Goal: Find specific page/section: Find specific page/section

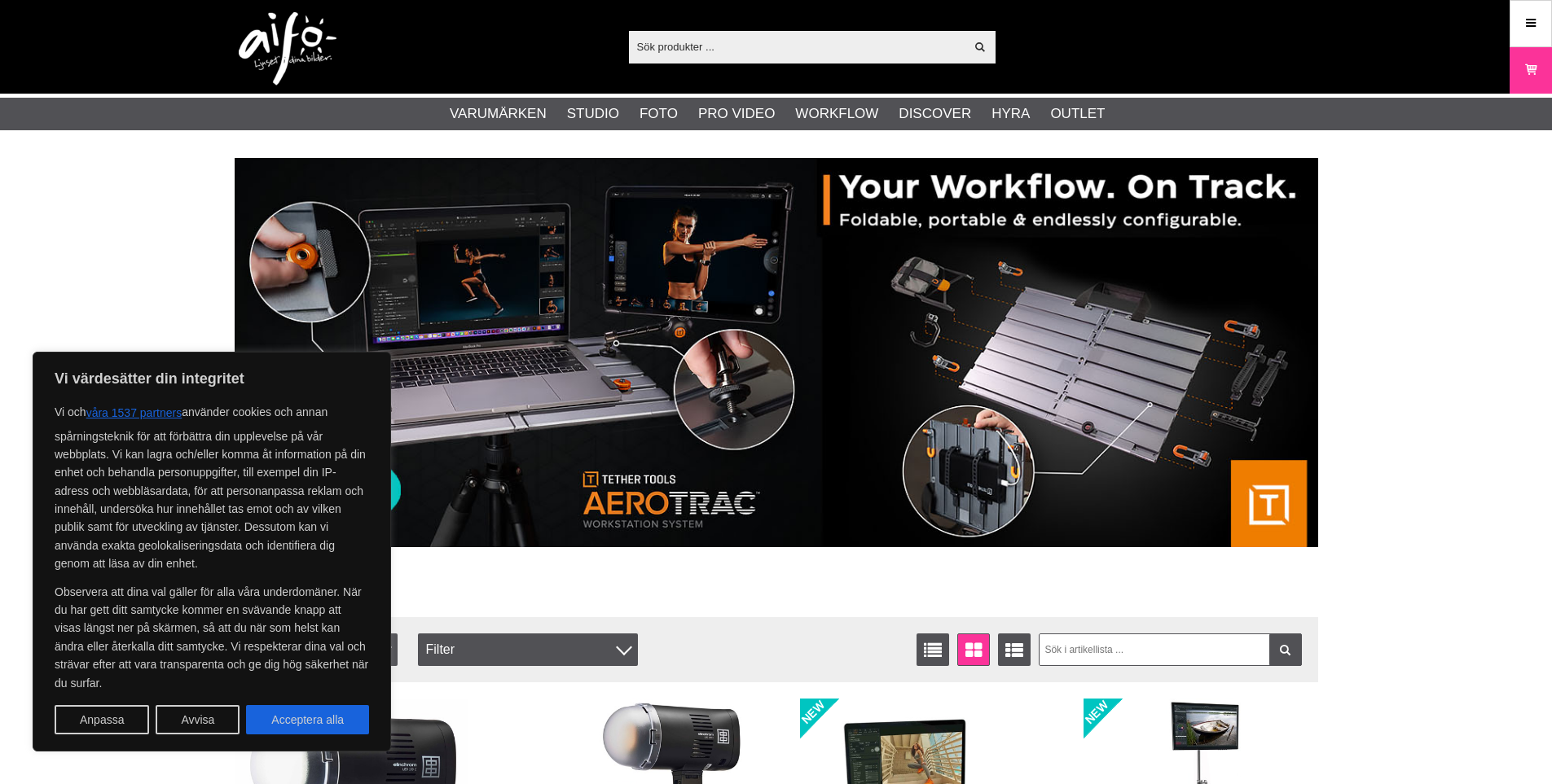
click at [705, 49] on input "text" at bounding box center [796, 46] width 336 height 25
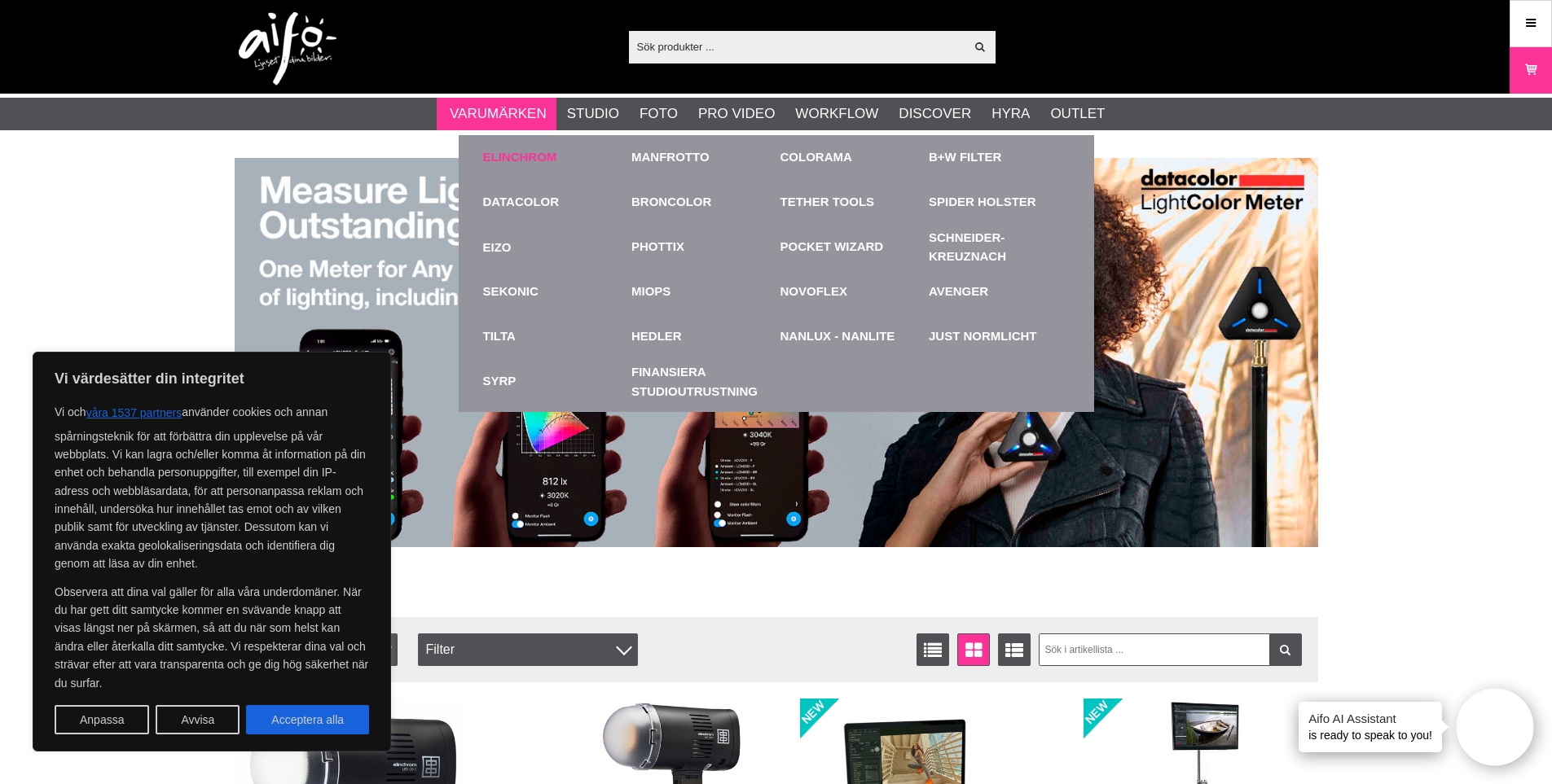
click at [511, 165] on link "Elinchrom" at bounding box center [520, 157] width 75 height 18
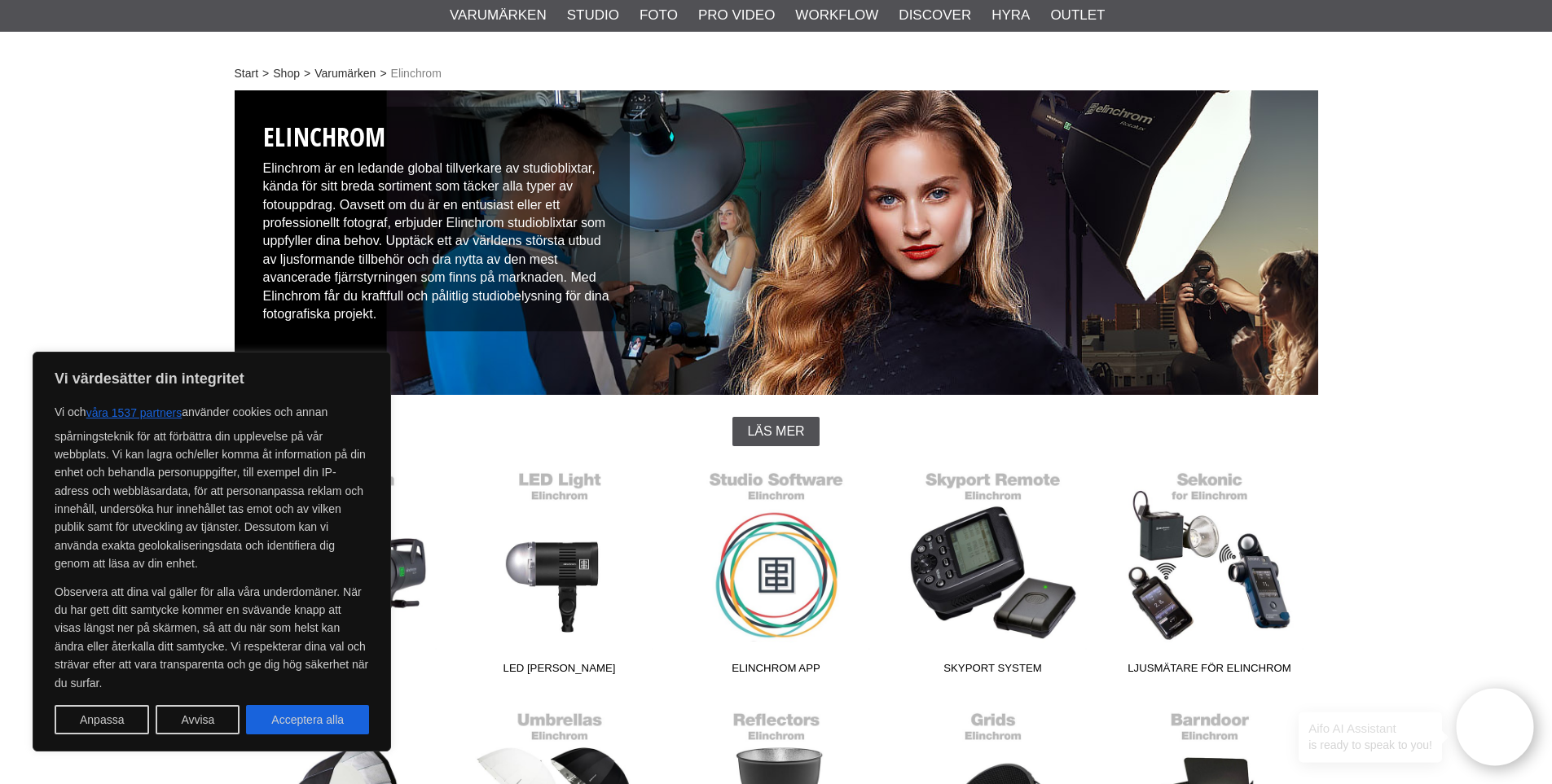
scroll to position [535, 0]
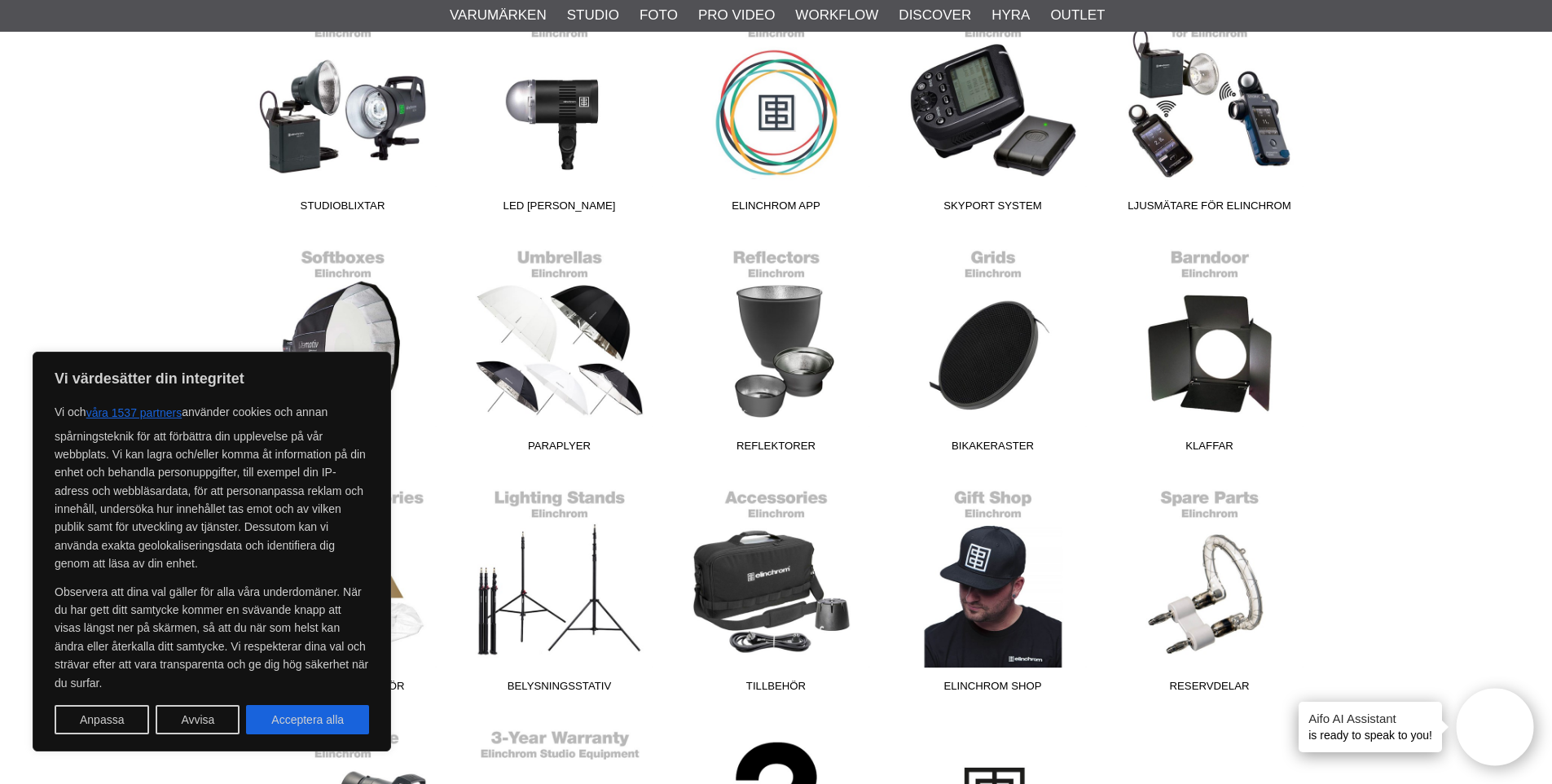
click at [307, 738] on div "Vi värdesätter din integritet Vi och våra 1537 partners använder cookies och an…" at bounding box center [211, 551] width 358 height 399
click at [301, 716] on button "Acceptera alla" at bounding box center [307, 720] width 123 height 29
checkbox input "true"
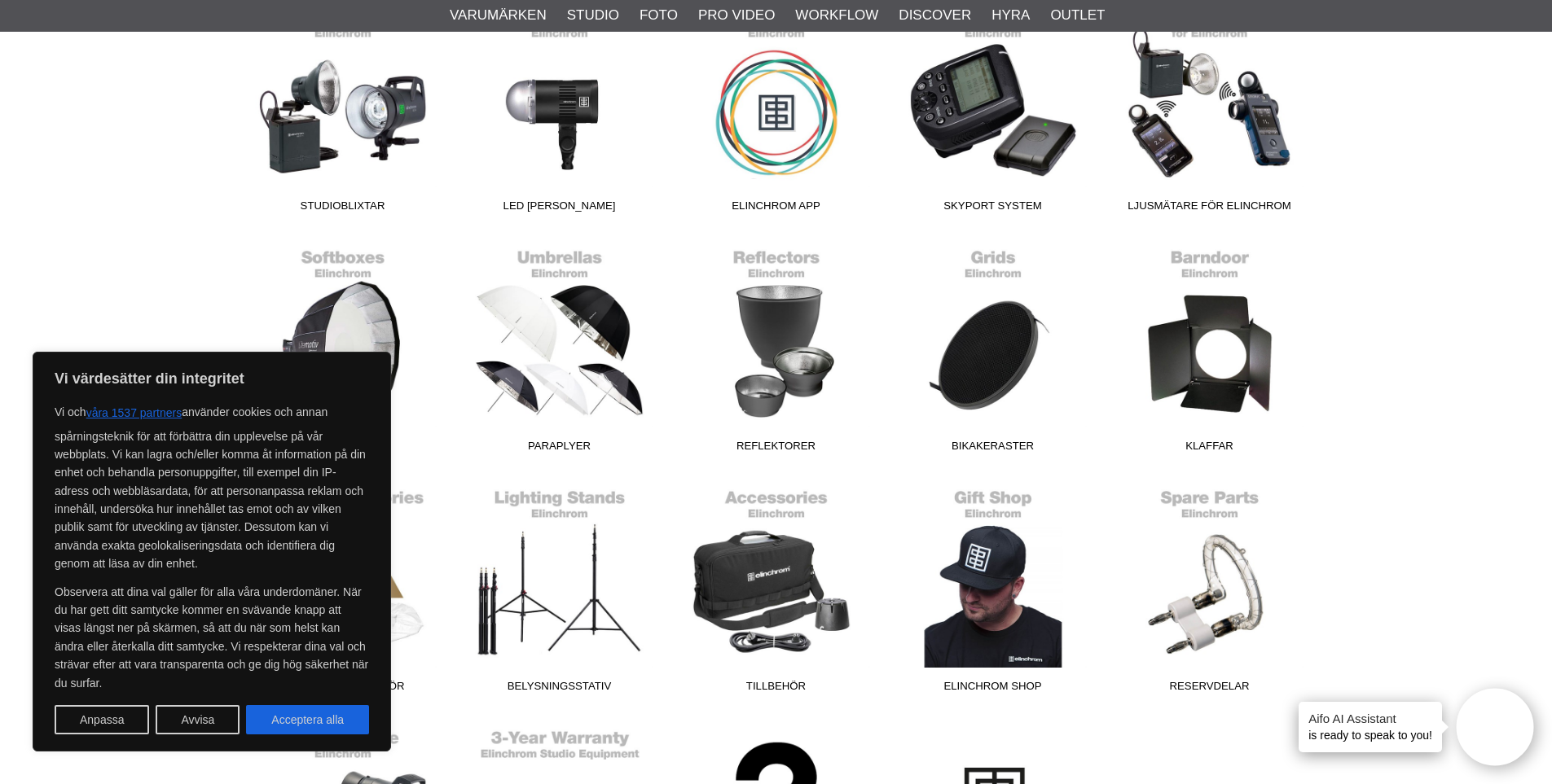
checkbox input "true"
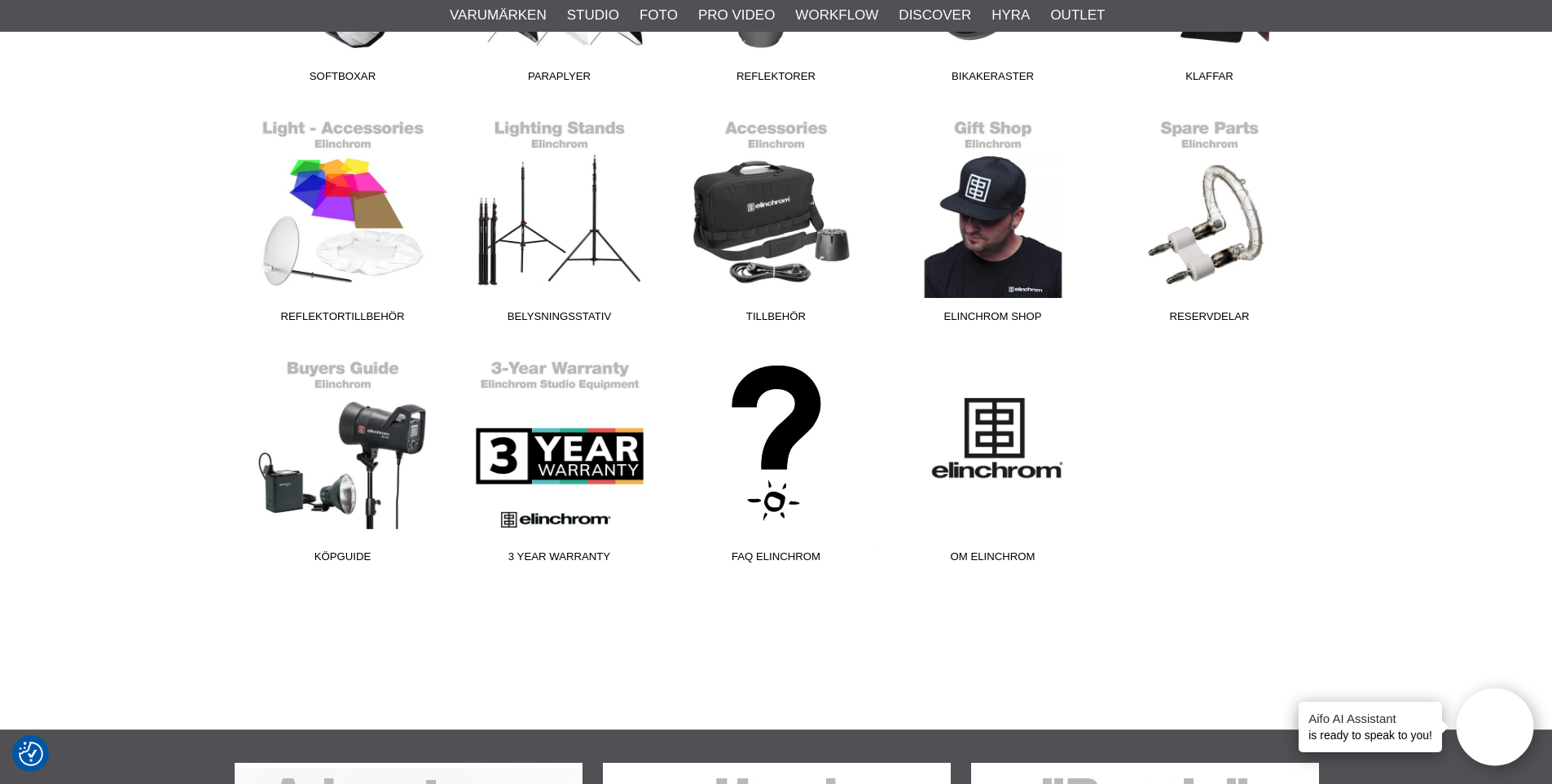
scroll to position [802, 0]
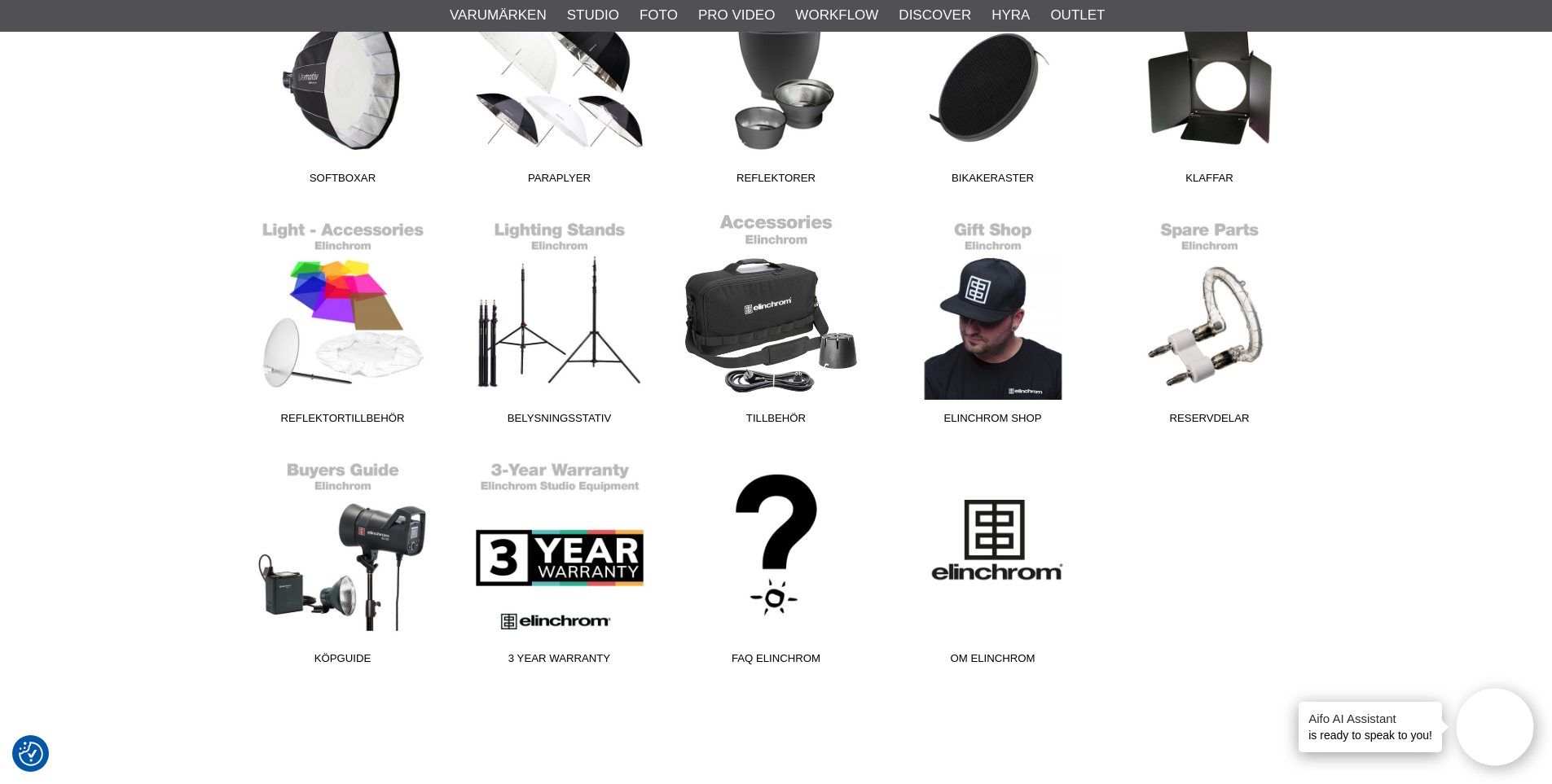
click at [825, 336] on link "Tillbehör" at bounding box center [776, 322] width 216 height 220
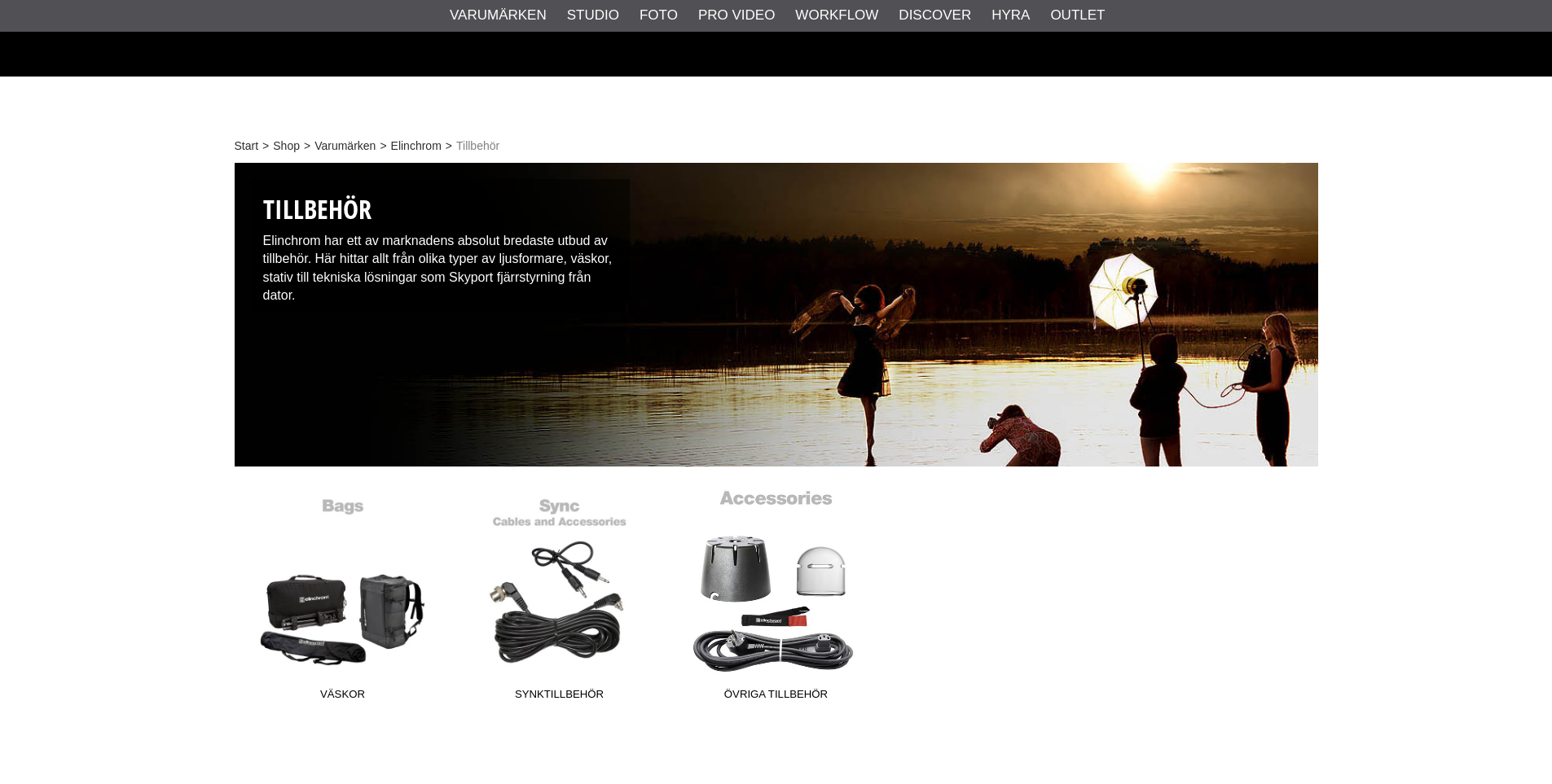
click at [742, 489] on link "Övriga tillbehör" at bounding box center [776, 598] width 216 height 220
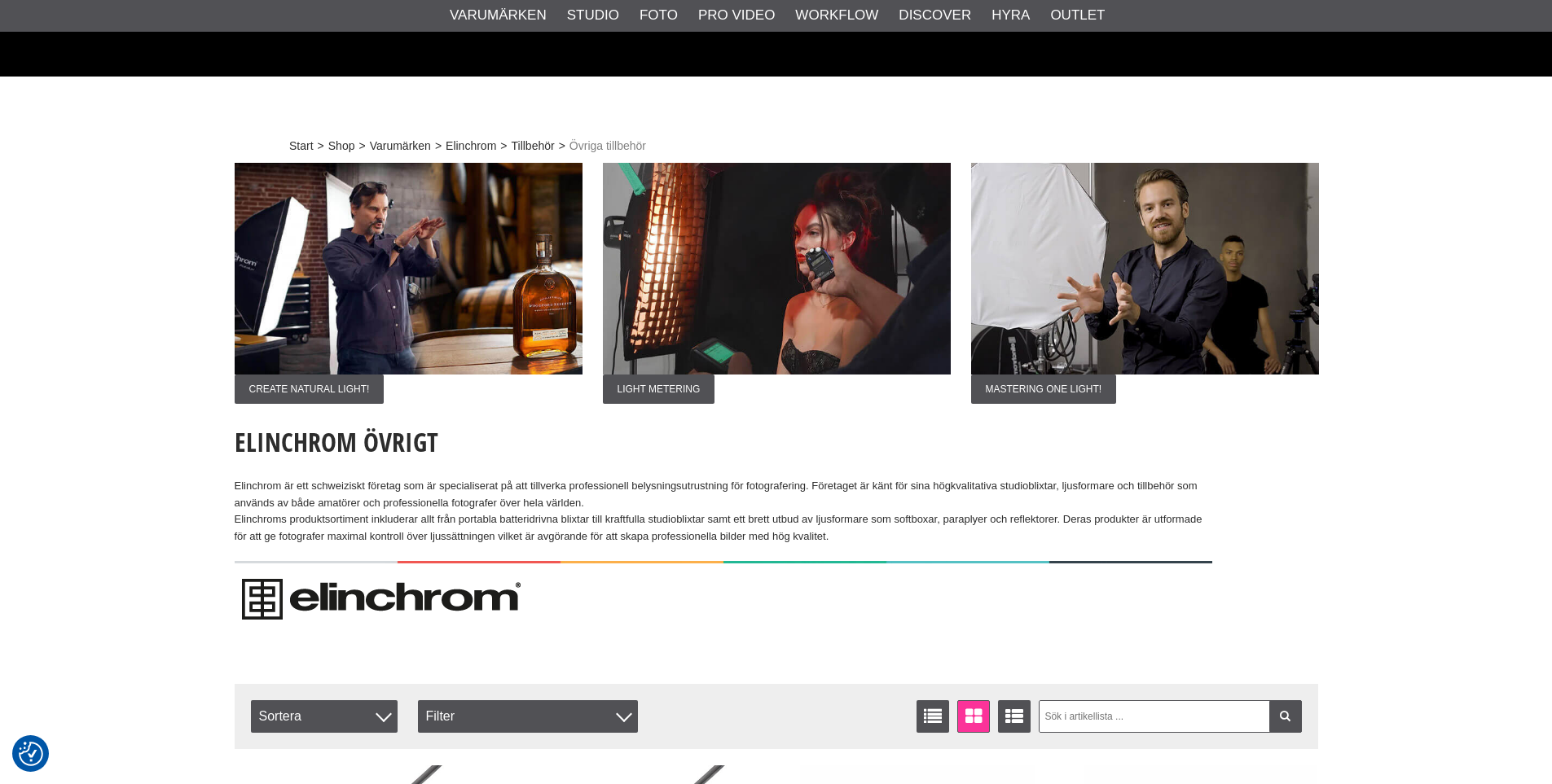
checkbox input "true"
